Goal: Task Accomplishment & Management: Use online tool/utility

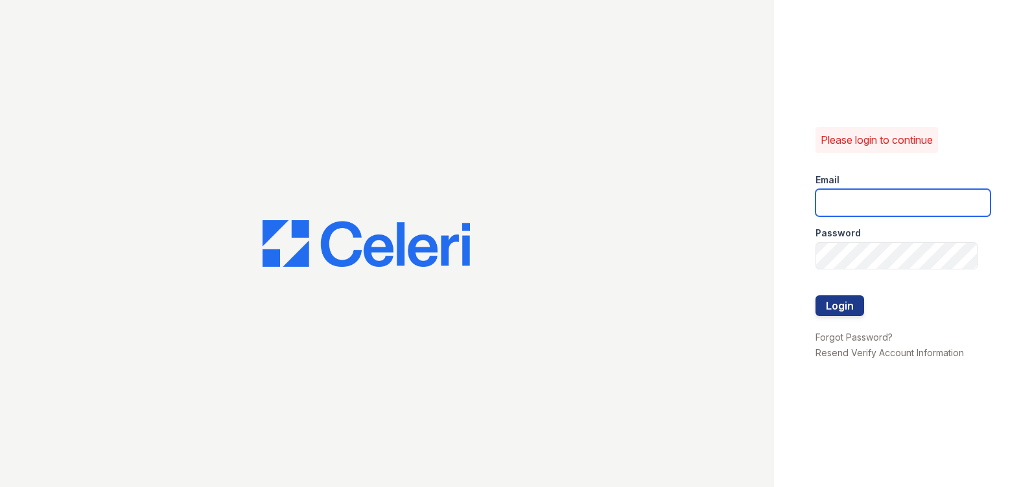
click at [846, 202] on input "email" at bounding box center [902, 202] width 175 height 27
type input "[DOMAIN_NAME][EMAIL_ADDRESS][DOMAIN_NAME]"
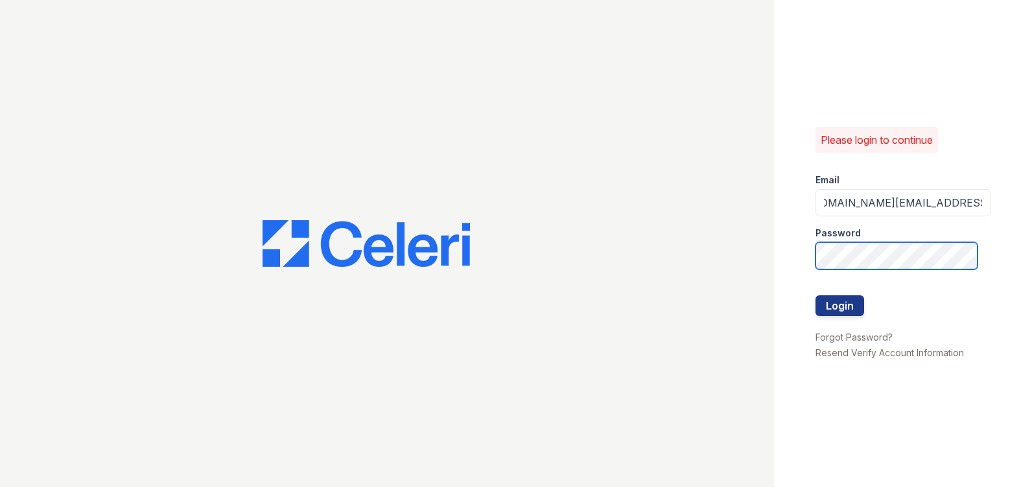
scroll to position [0, 0]
click at [815, 296] on button "Login" at bounding box center [839, 306] width 49 height 21
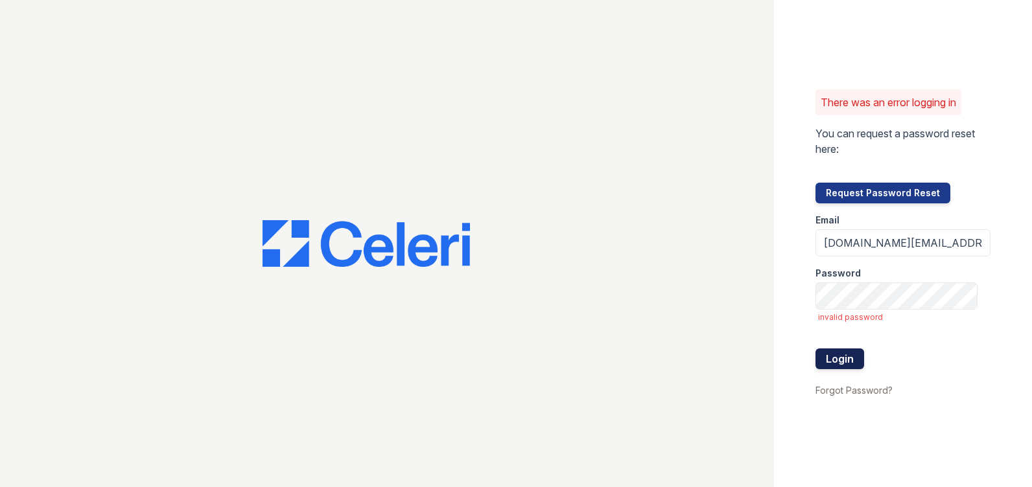
click at [844, 354] on button "Login" at bounding box center [839, 359] width 49 height 21
click at [848, 359] on button "Login" at bounding box center [839, 359] width 49 height 21
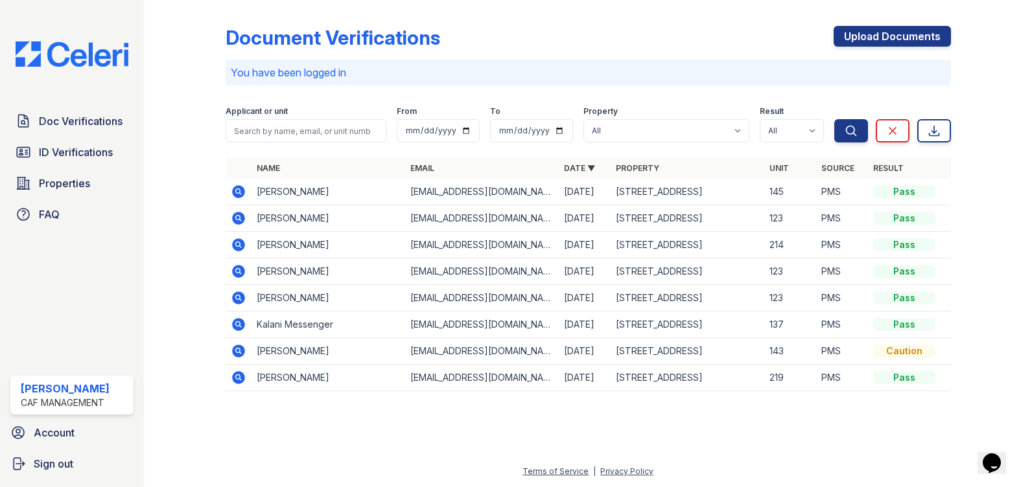
click at [237, 194] on icon at bounding box center [238, 191] width 13 height 13
